Goal: Transaction & Acquisition: Subscribe to service/newsletter

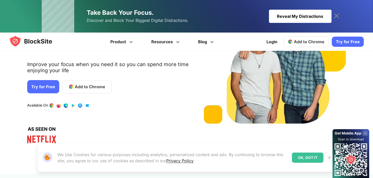
scroll to position [61, 0]
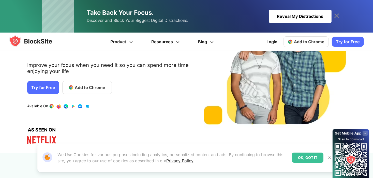
click at [47, 87] on link "Try for Free" at bounding box center [43, 87] width 32 height 13
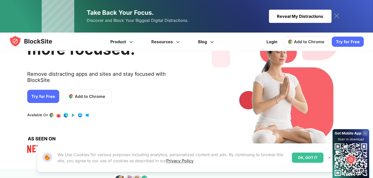
scroll to position [47, 0]
